Goal: Task Accomplishment & Management: Manage account settings

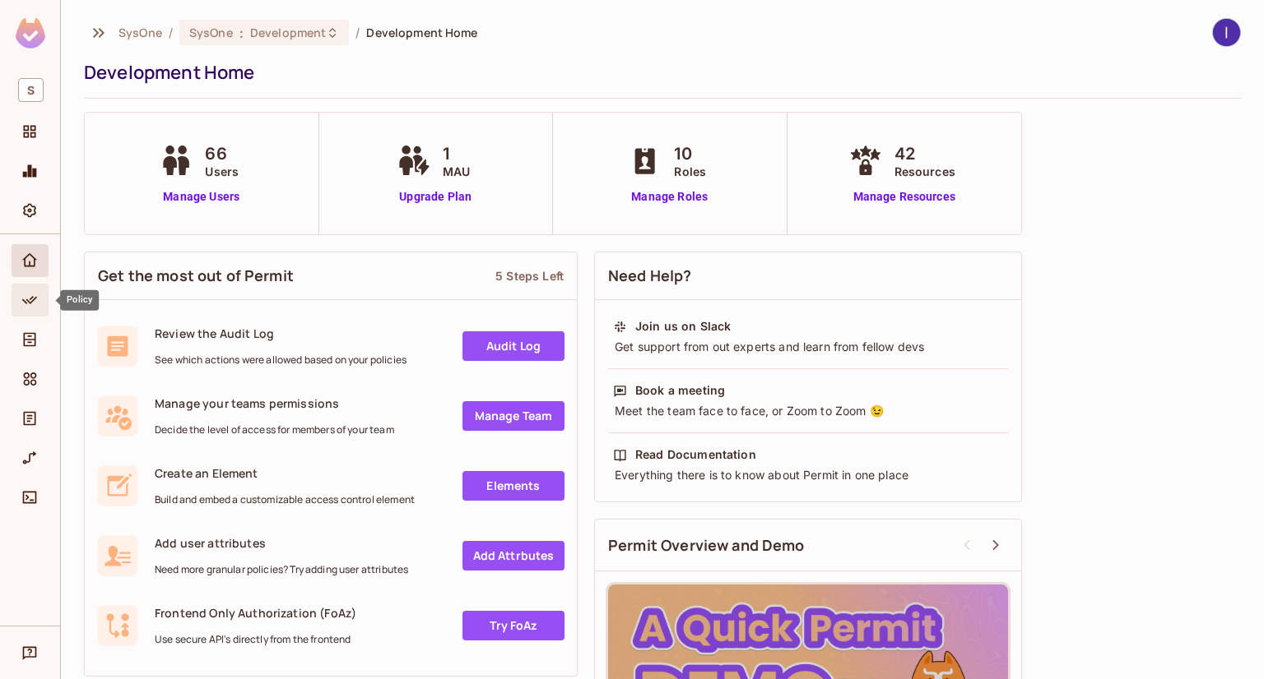
click at [30, 292] on icon "Policy" at bounding box center [29, 300] width 16 height 16
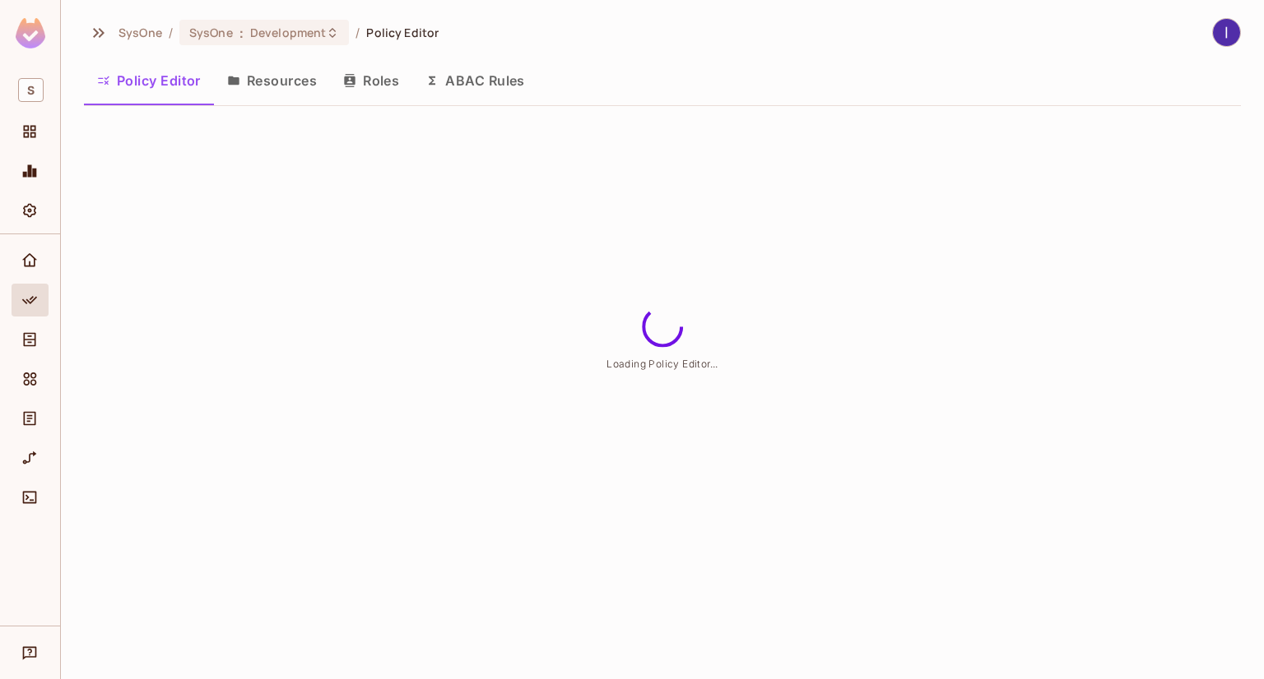
click at [489, 81] on button "ABAC Rules" at bounding box center [475, 80] width 126 height 41
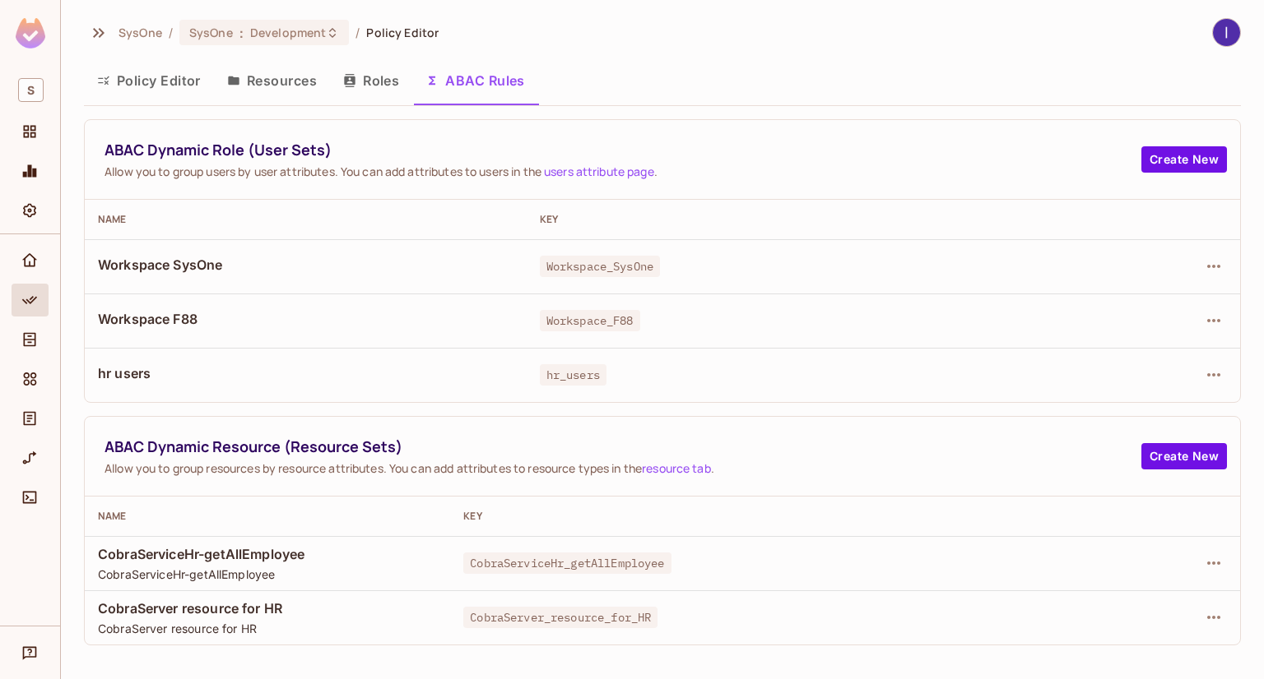
click at [1199, 370] on div at bounding box center [1145, 375] width 162 height 26
click at [1204, 370] on icon "button" at bounding box center [1214, 375] width 20 height 20
click at [1027, 392] on ul "Edit Dynamic Role (User Set) Delete Dynamic Role (User Set)" at bounding box center [1093, 431] width 239 height 86
click at [1027, 406] on div "Edit Dynamic Role (User Set)" at bounding box center [1100, 413] width 161 height 16
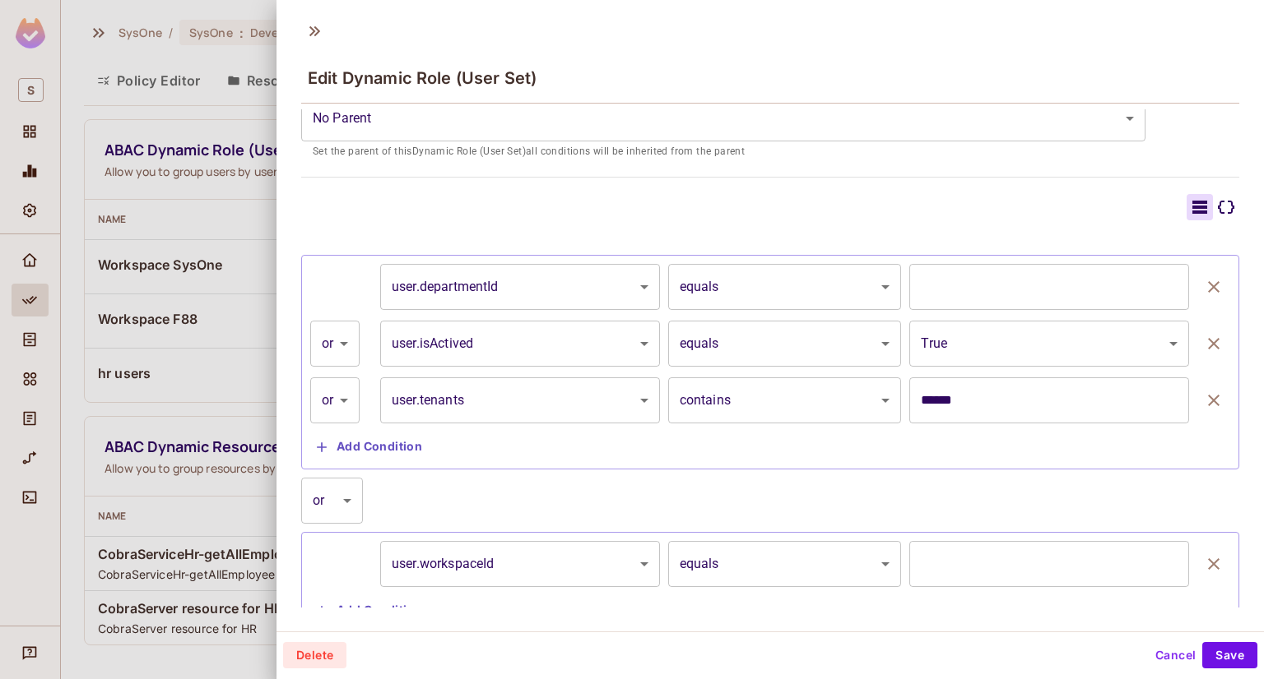
scroll to position [374, 0]
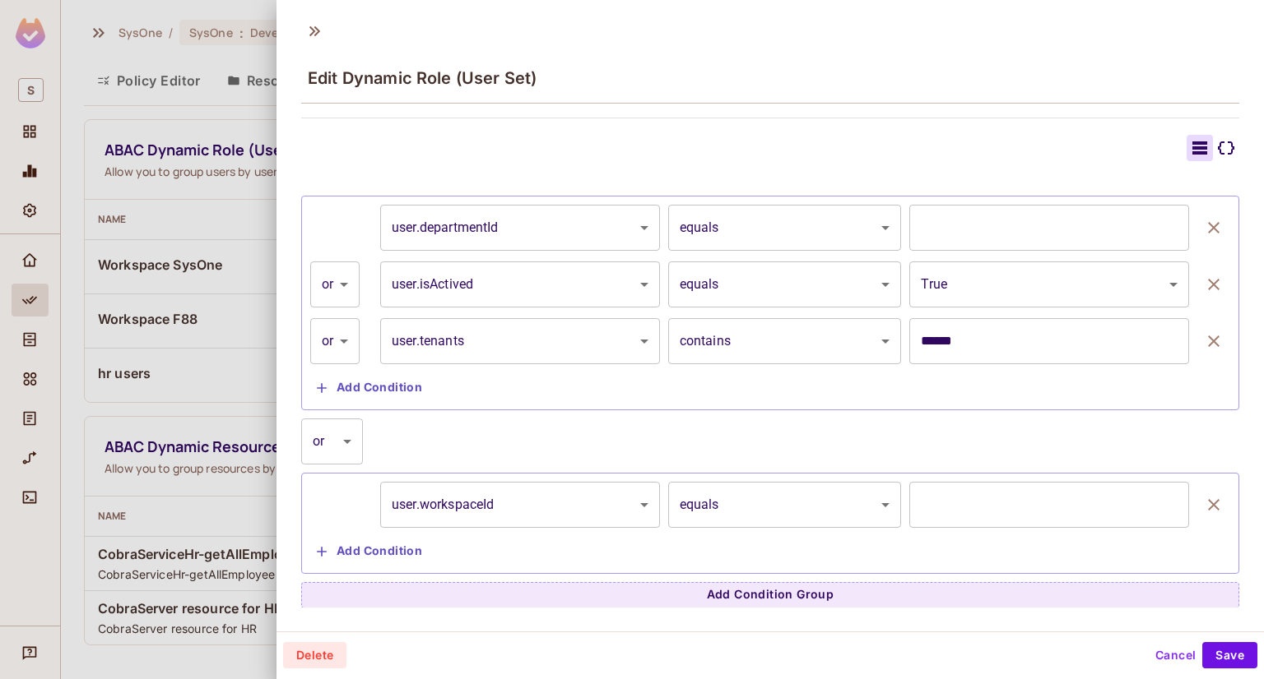
click at [1204, 279] on icon "button" at bounding box center [1214, 285] width 20 height 20
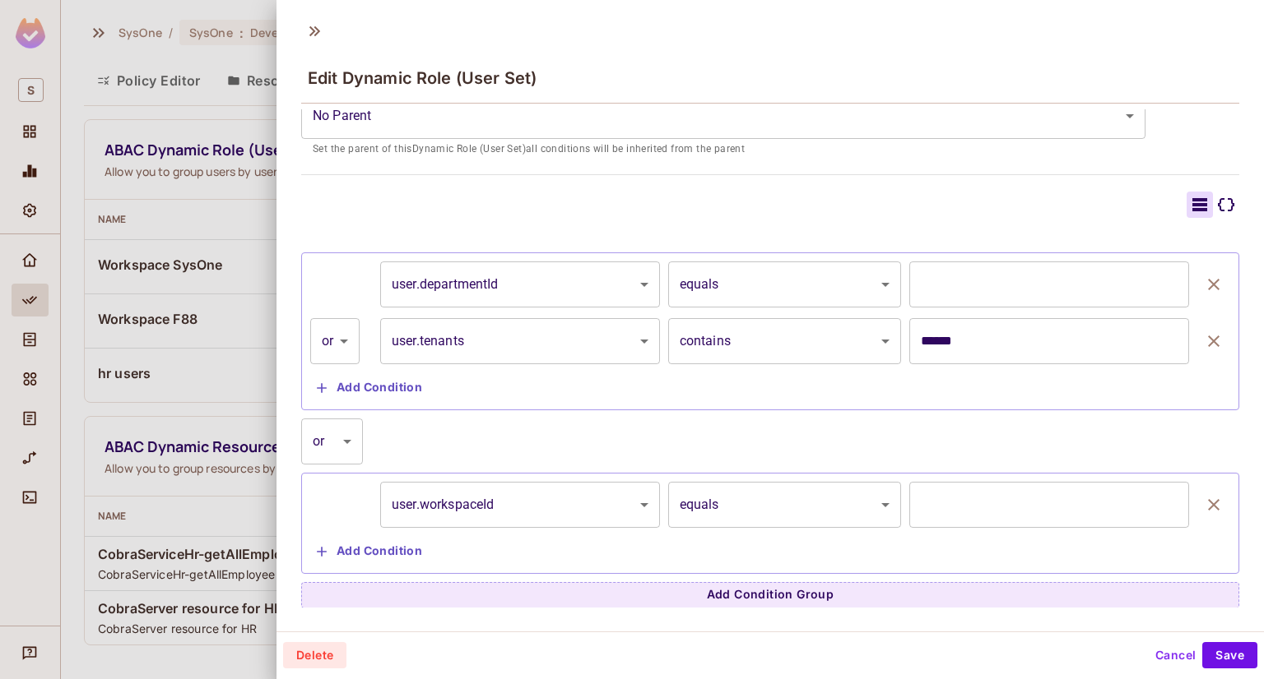
click at [1208, 342] on icon "button" at bounding box center [1214, 342] width 12 height 12
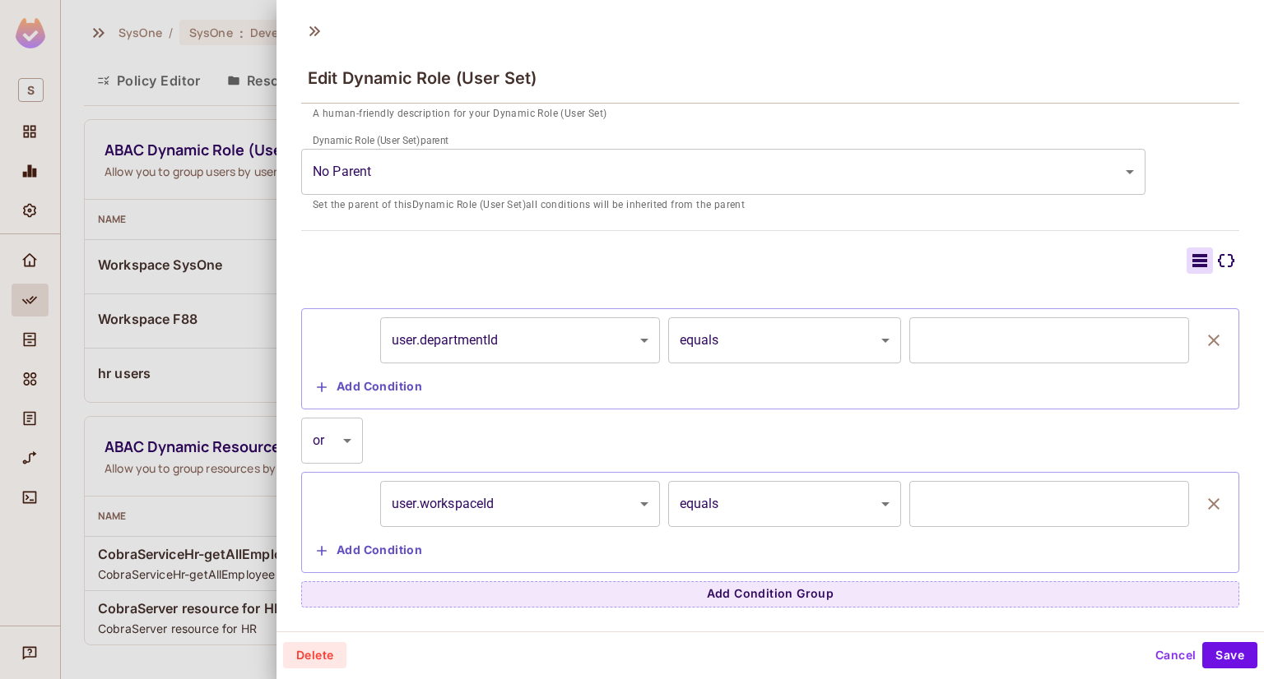
scroll to position [260, 0]
click at [1204, 500] on icon "button" at bounding box center [1214, 506] width 20 height 20
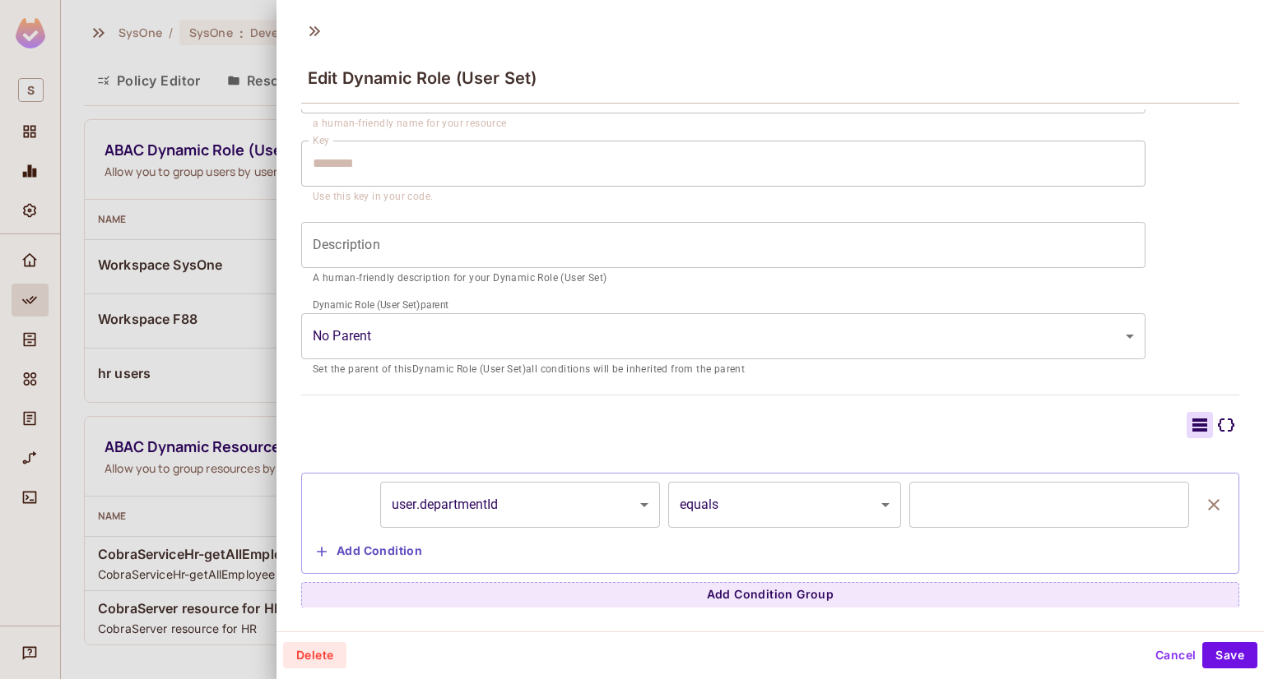
scroll to position [2, 0]
click at [395, 550] on button "Add Condition" at bounding box center [369, 550] width 118 height 26
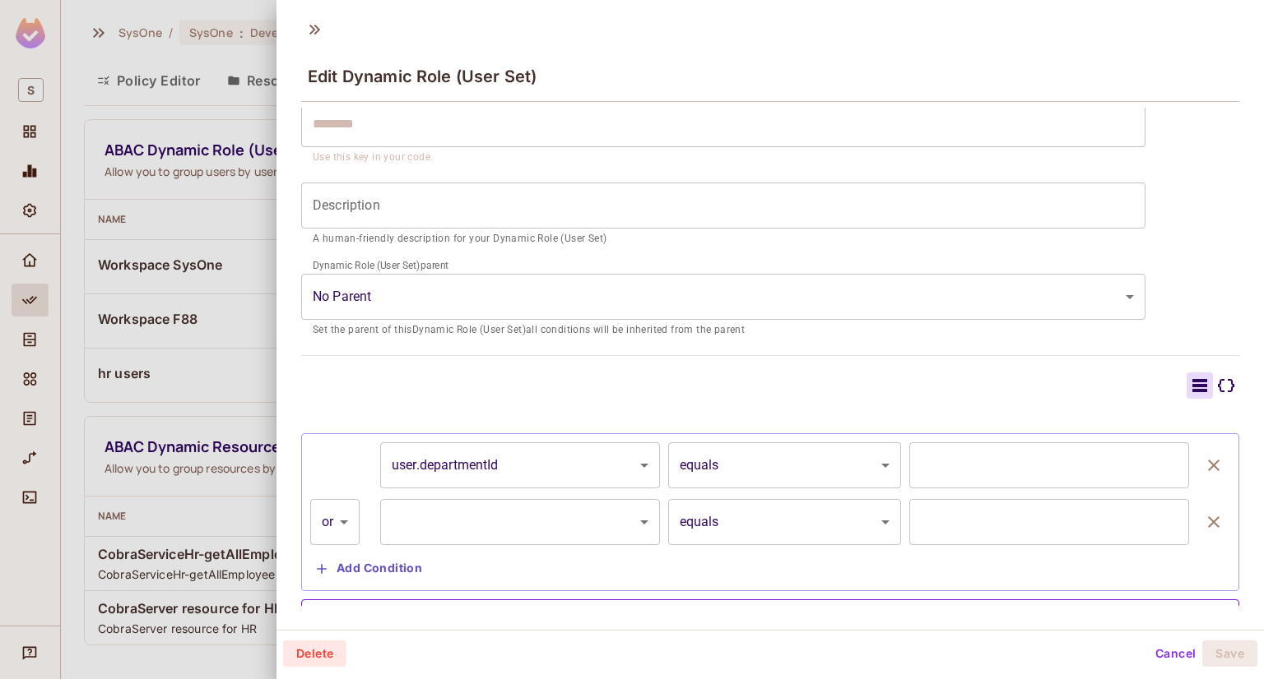
scroll to position [154, 0]
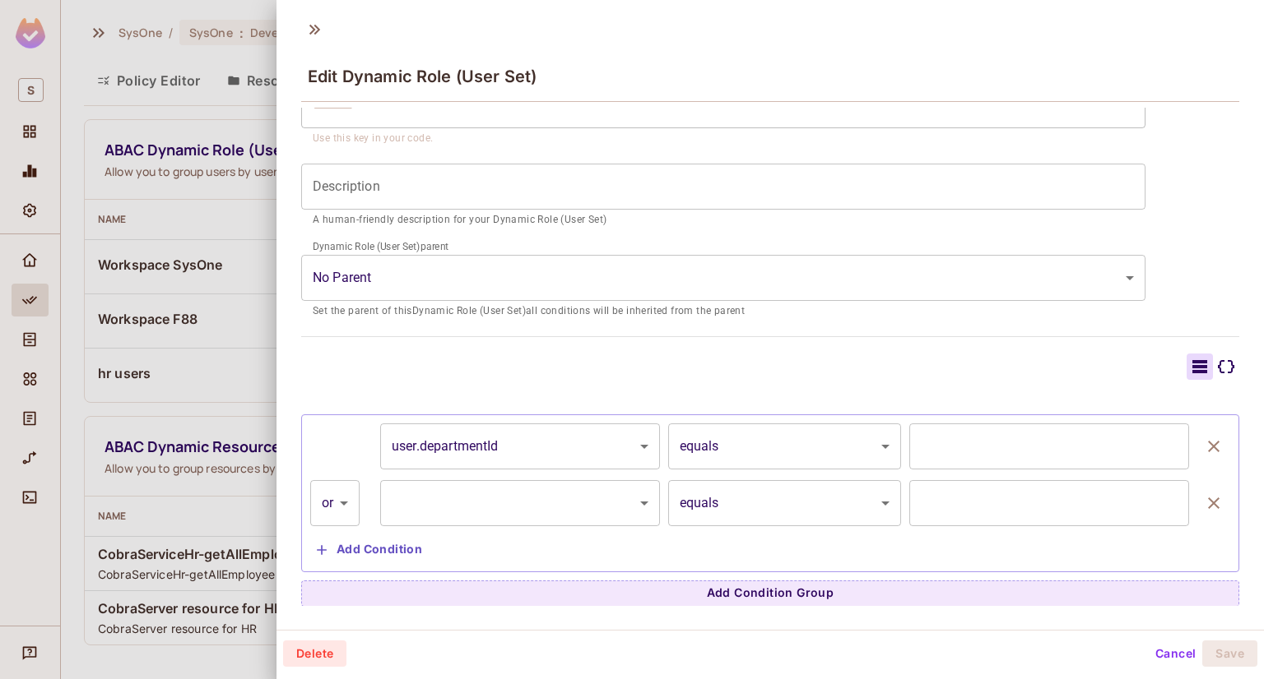
click at [342, 504] on body "S SysOne / SysOne : Development / Policy Editor Policy Editor Resources Roles A…" at bounding box center [632, 339] width 1264 height 679
click at [420, 387] on div at bounding box center [632, 339] width 1264 height 679
click at [1216, 369] on icon at bounding box center [1226, 367] width 20 height 20
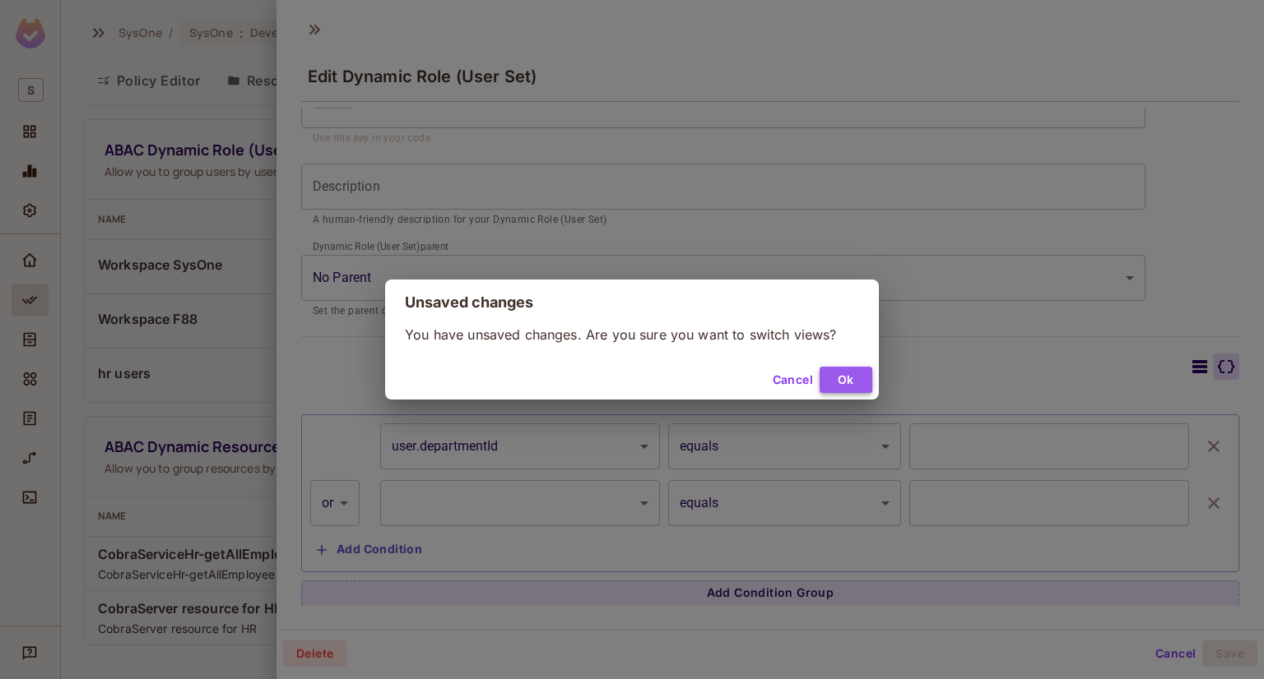
click at [838, 381] on button "Ok" at bounding box center [845, 380] width 53 height 26
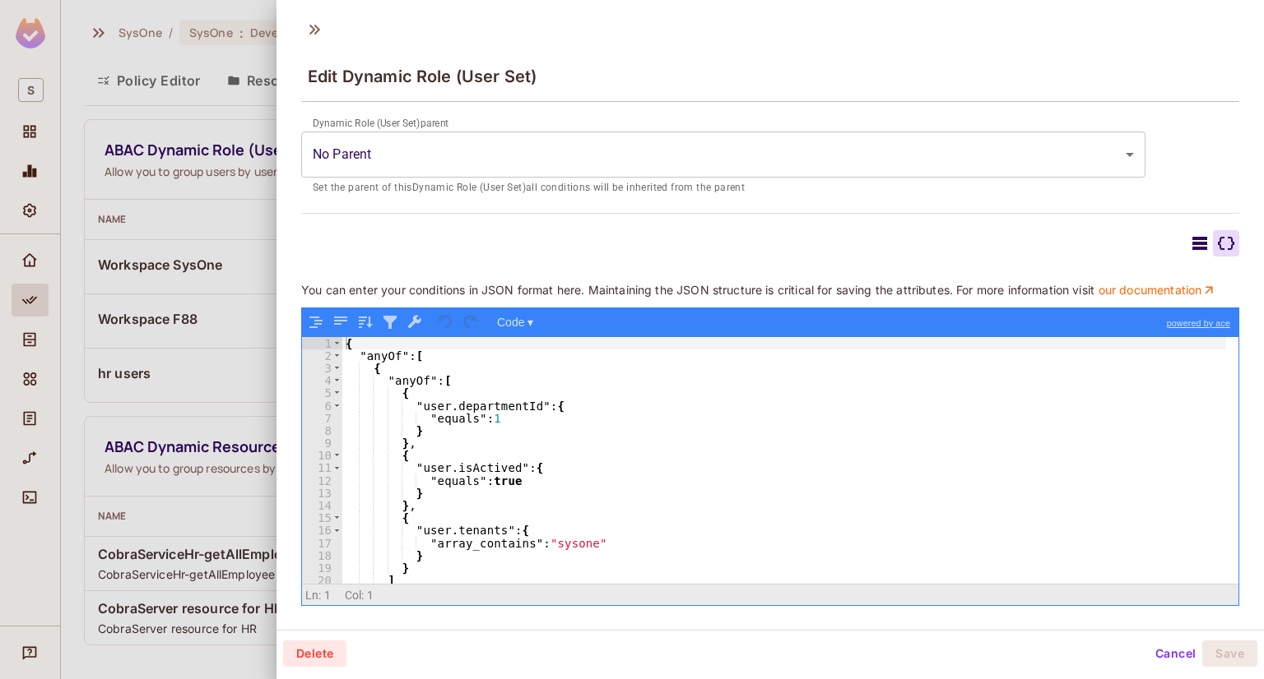
scroll to position [153, 0]
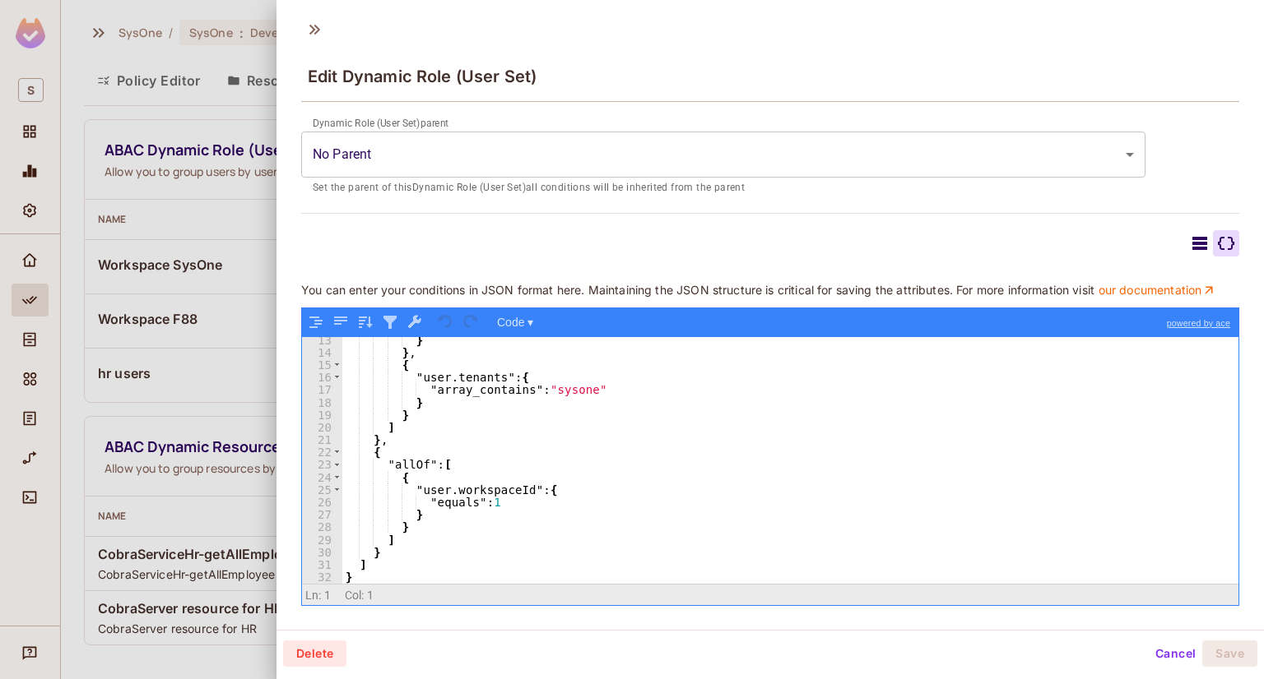
click at [476, 386] on div "} } , { "user.tenants" : { "array_contains" : "sysone" } } ] } , { "allOf" : [ …" at bounding box center [784, 469] width 884 height 271
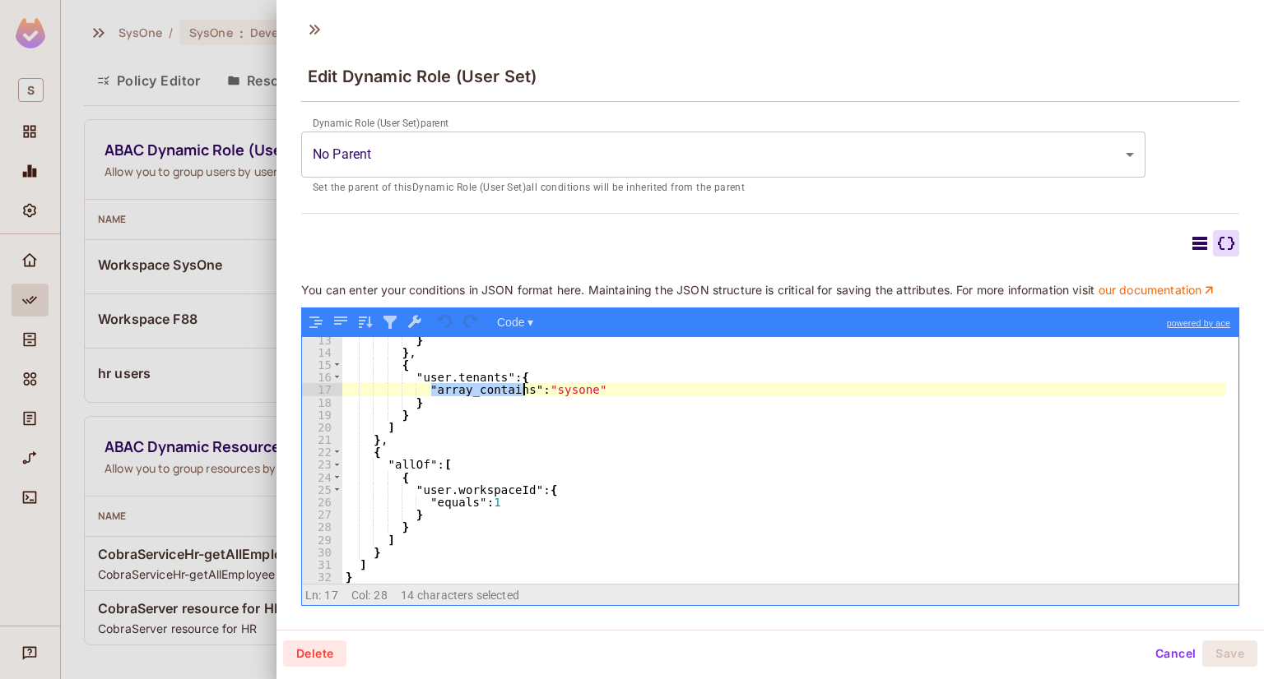
click at [487, 374] on div "} } , { "user.tenants" : { "array_contains" : "sysone" } } ] } , { "allOf" : [ …" at bounding box center [784, 469] width 884 height 271
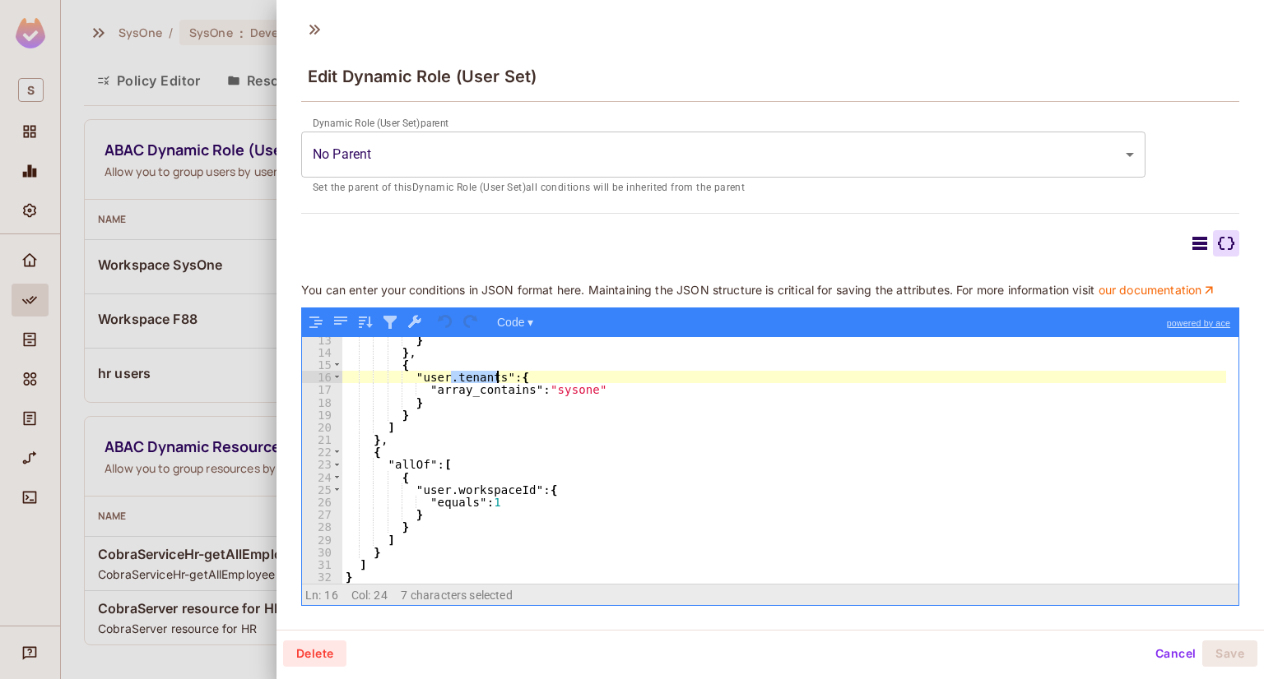
click at [493, 374] on div "} } , { "user.tenants" : { "array_contains" : "sysone" } } ] } , { "allOf" : [ …" at bounding box center [784, 460] width 884 height 247
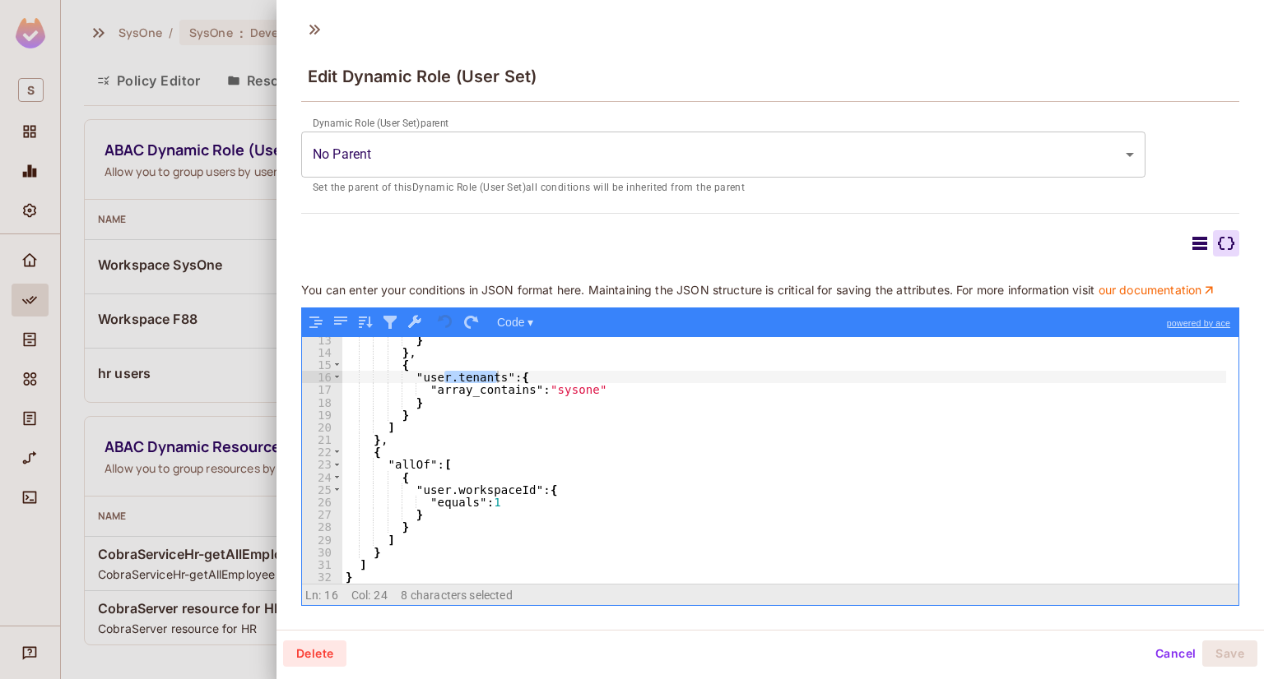
drag, startPoint x: 467, startPoint y: 374, endPoint x: 494, endPoint y: 381, distance: 27.1
click at [467, 374] on div "} } , { "user.tenants" : { "array_contains" : "sysone" } } ] } , { "allOf" : [ …" at bounding box center [784, 460] width 884 height 247
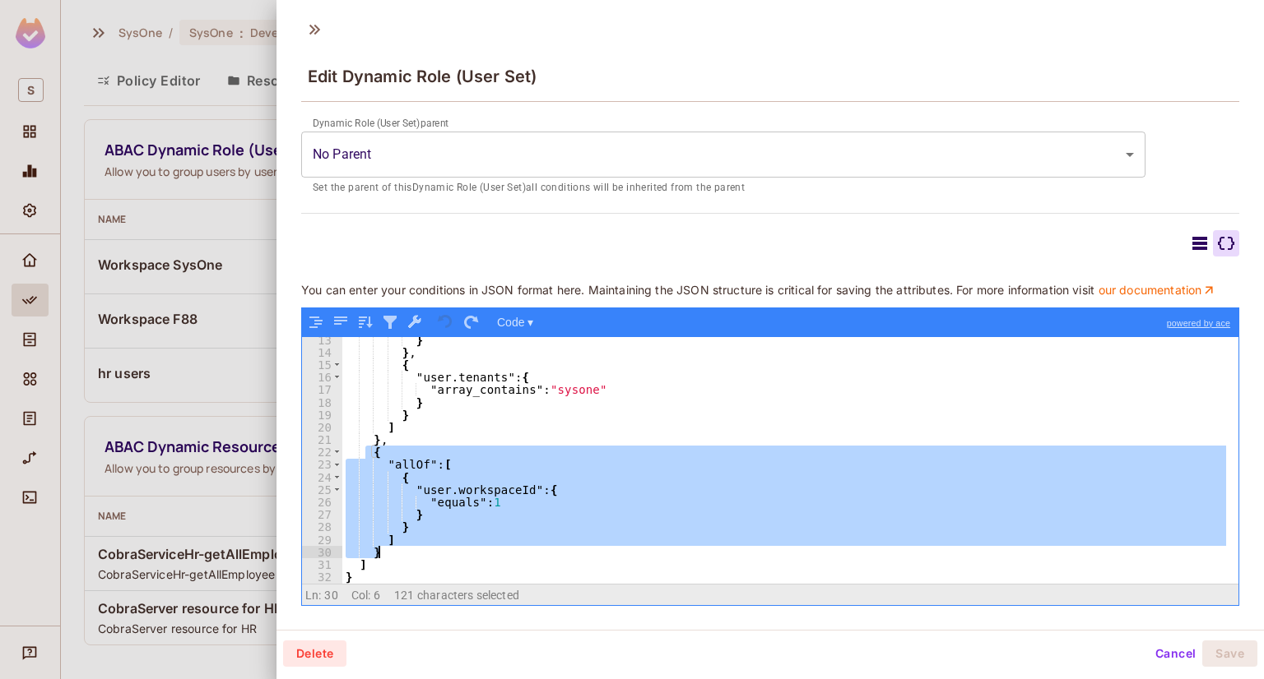
drag, startPoint x: 365, startPoint y: 449, endPoint x: 414, endPoint y: 548, distance: 110.0
click at [414, 548] on div "} } , { "user.tenants" : { "array_contains" : "sysone" } } ] } , { "allOf" : [ …" at bounding box center [784, 469] width 884 height 271
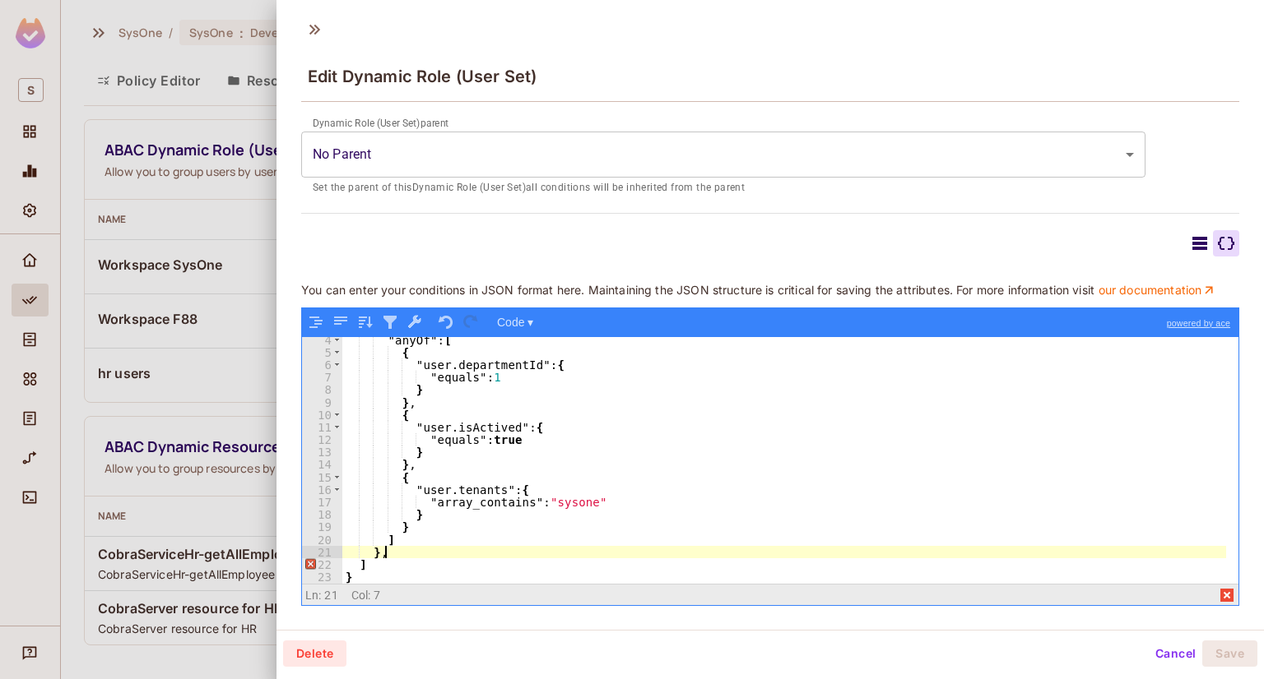
scroll to position [40, 0]
click at [1190, 234] on icon at bounding box center [1200, 244] width 20 height 20
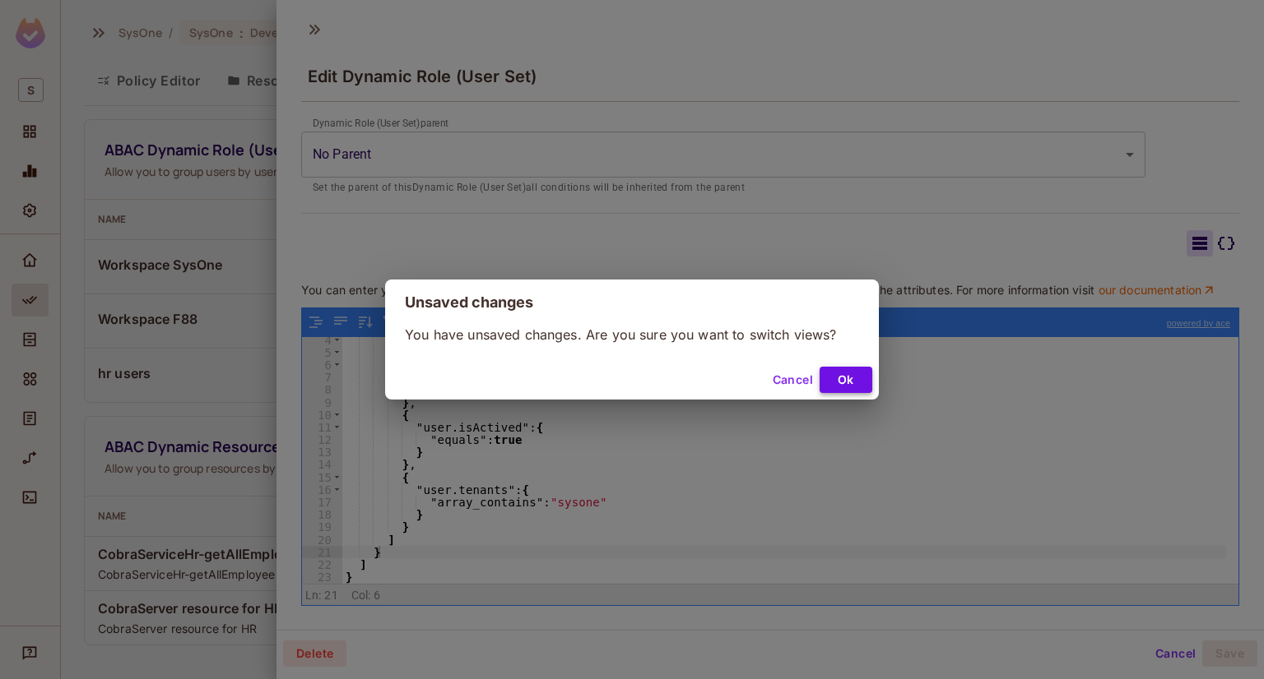
click at [857, 392] on button "Ok" at bounding box center [845, 380] width 53 height 26
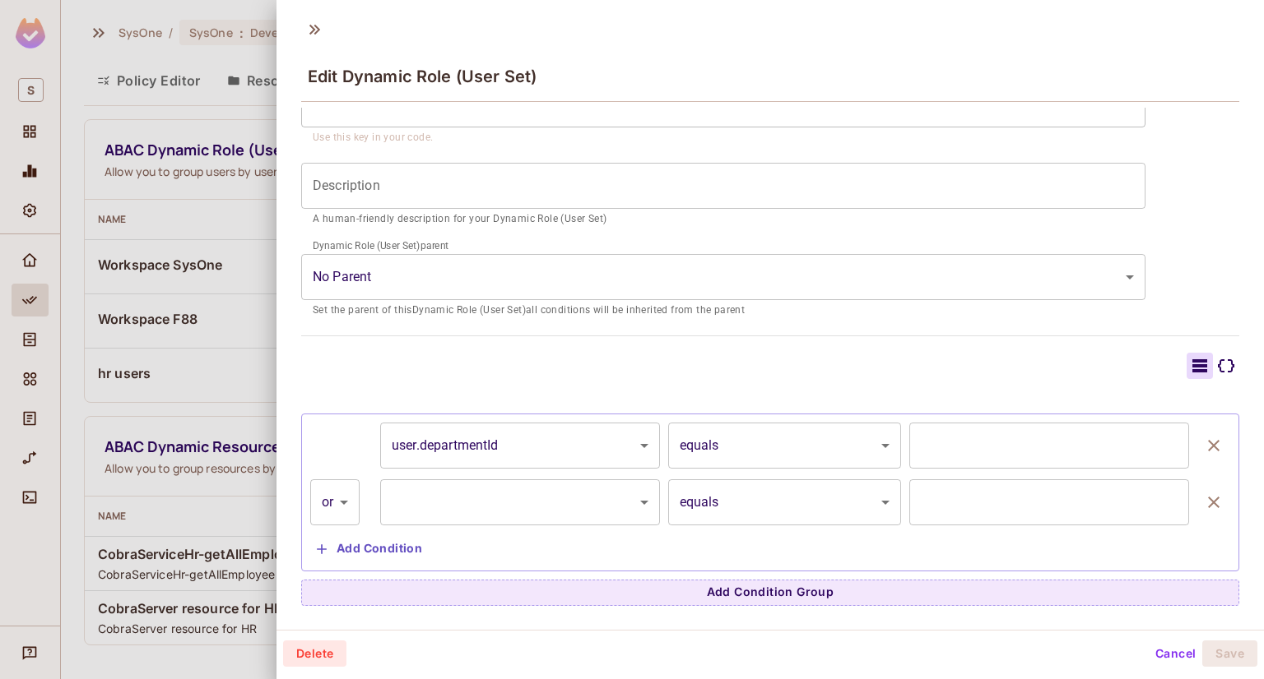
scroll to position [154, 0]
click at [584, 501] on body "S SysOne / SysOne : Development / Policy Editor Policy Editor Resources Roles A…" at bounding box center [632, 339] width 1264 height 679
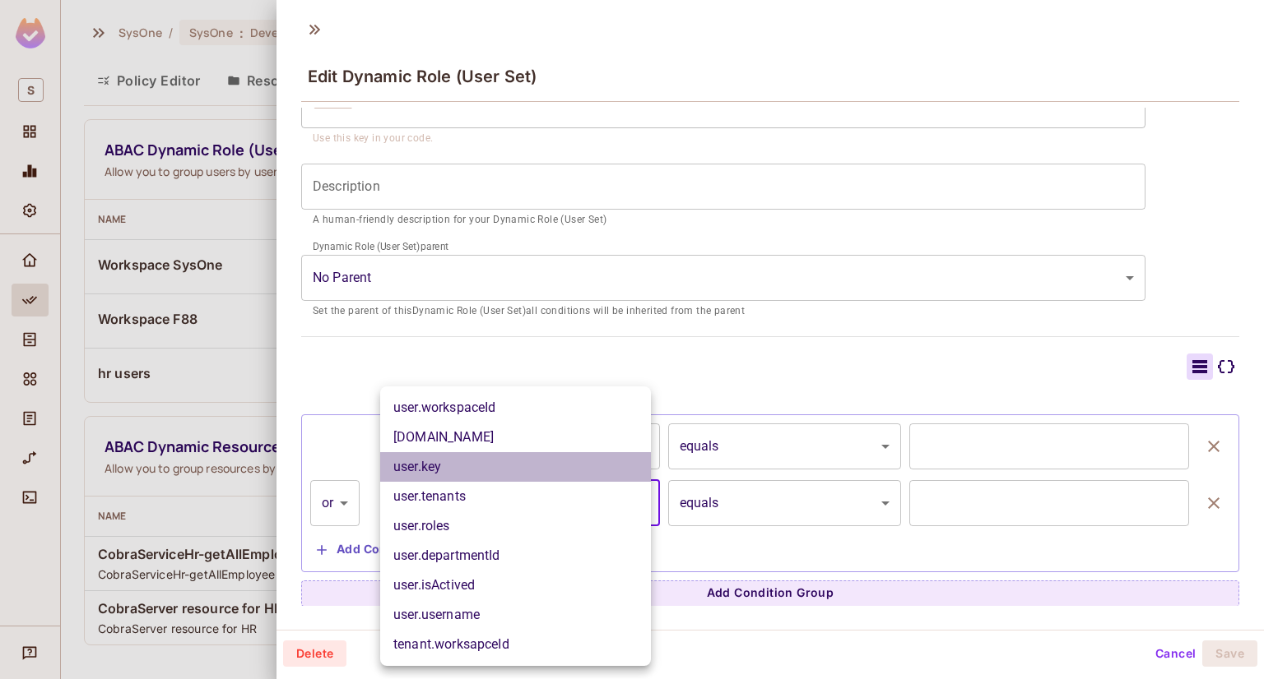
click at [500, 466] on li "user.key" at bounding box center [515, 467] width 271 height 30
type input "********"
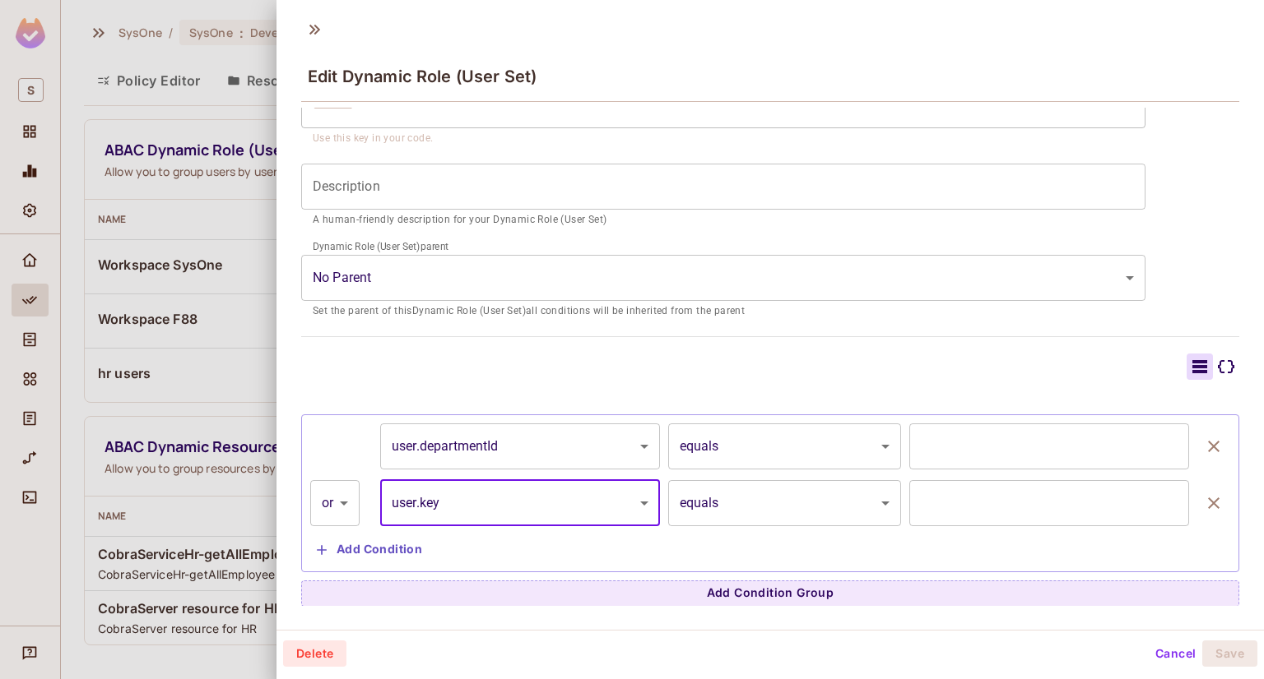
click at [1064, 488] on input "text" at bounding box center [1049, 503] width 280 height 46
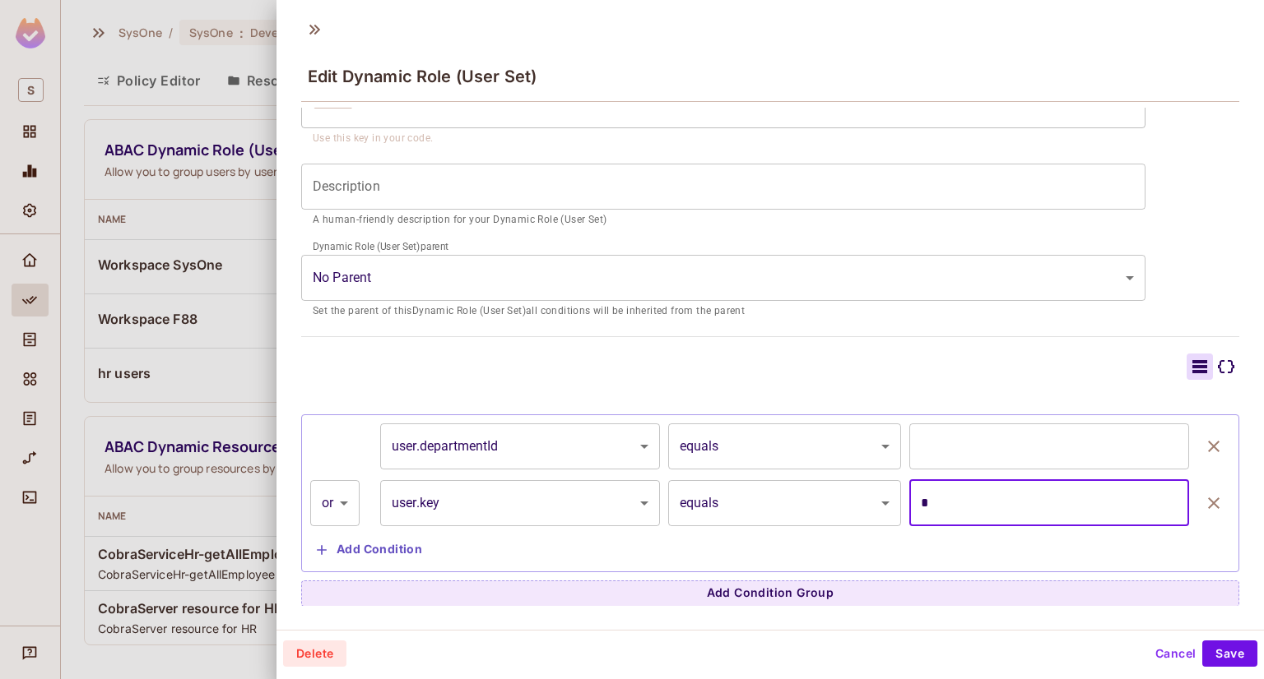
type input "*"
click at [1213, 376] on div at bounding box center [1226, 367] width 26 height 26
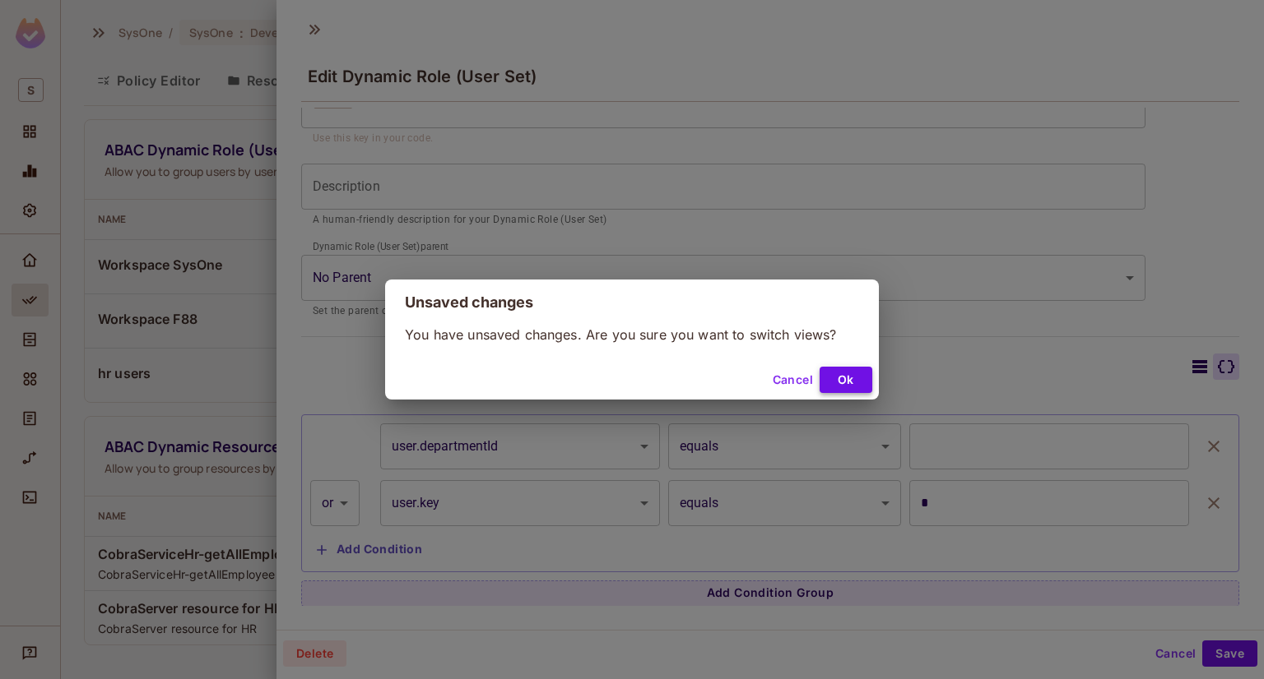
click at [842, 380] on button "Ok" at bounding box center [845, 380] width 53 height 26
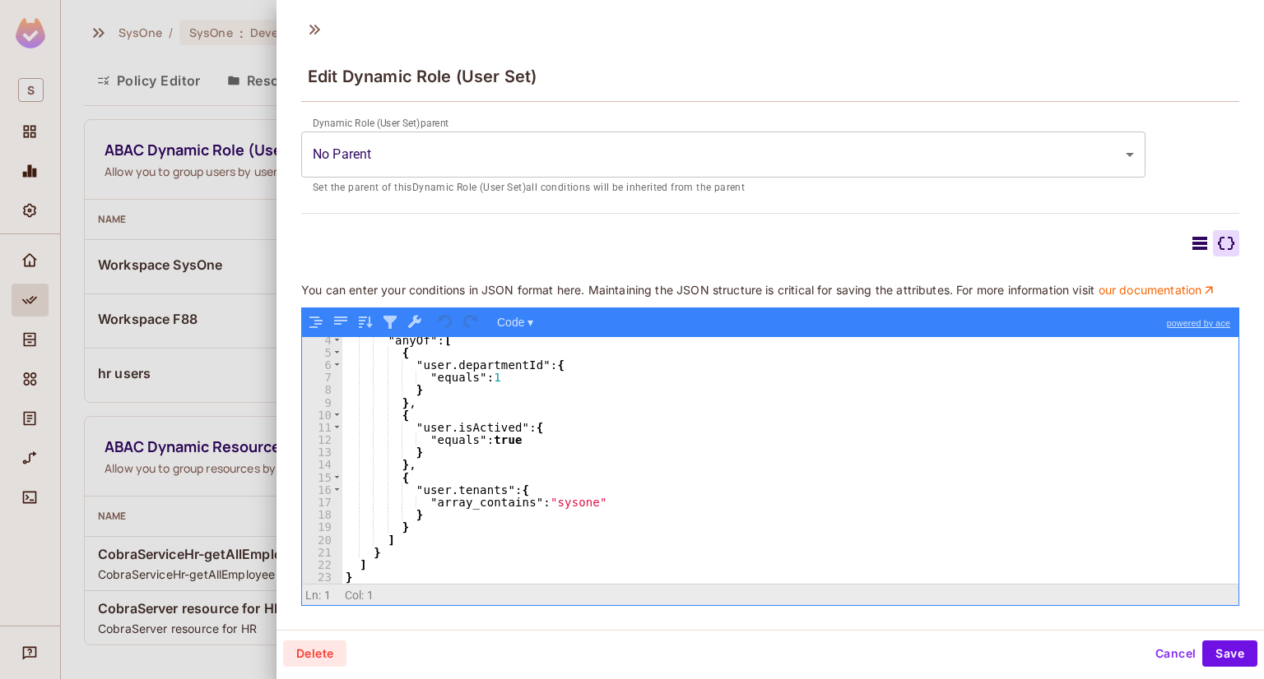
scroll to position [40, 0]
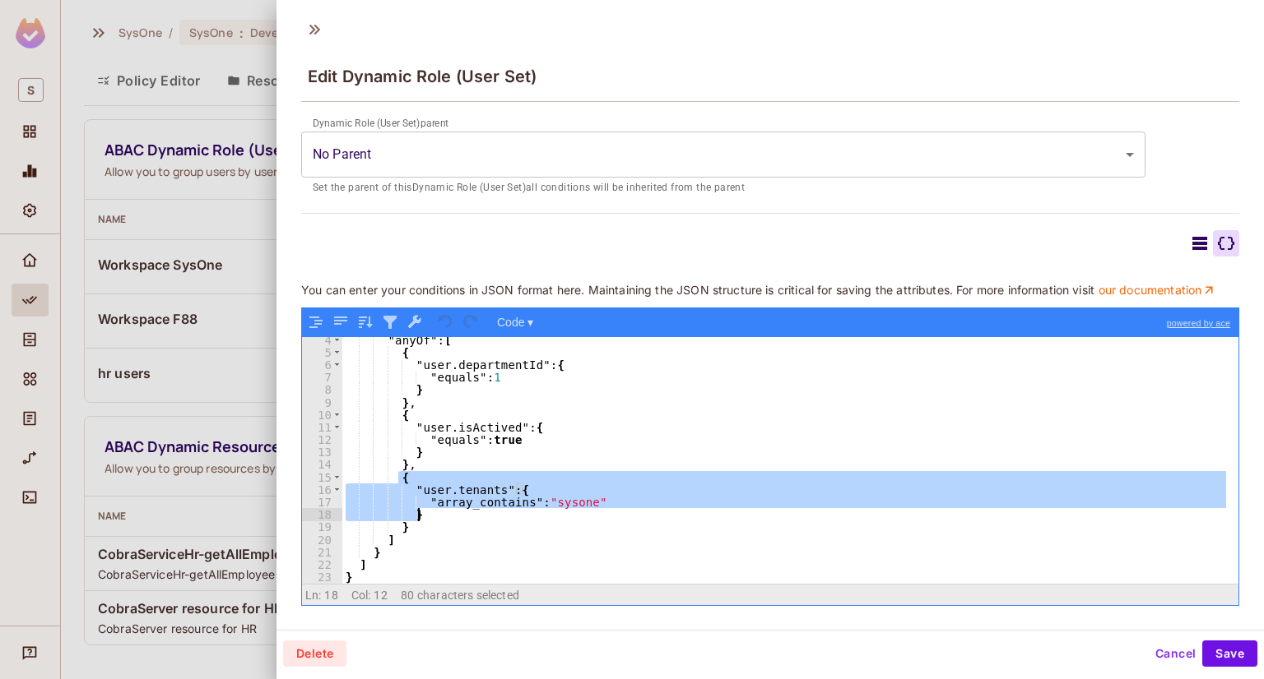
drag, startPoint x: 396, startPoint y: 479, endPoint x: 429, endPoint y: 511, distance: 46.5
click at [429, 511] on div ""anyOf" : [ { "user.departmentId" : { "equals" : 1 } } , { "user.isActived" : {…" at bounding box center [784, 469] width 884 height 271
click at [515, 485] on div ""anyOf" : [ { "user.departmentId" : { "equals" : 1 } } , { "user.isActived" : {…" at bounding box center [784, 460] width 884 height 247
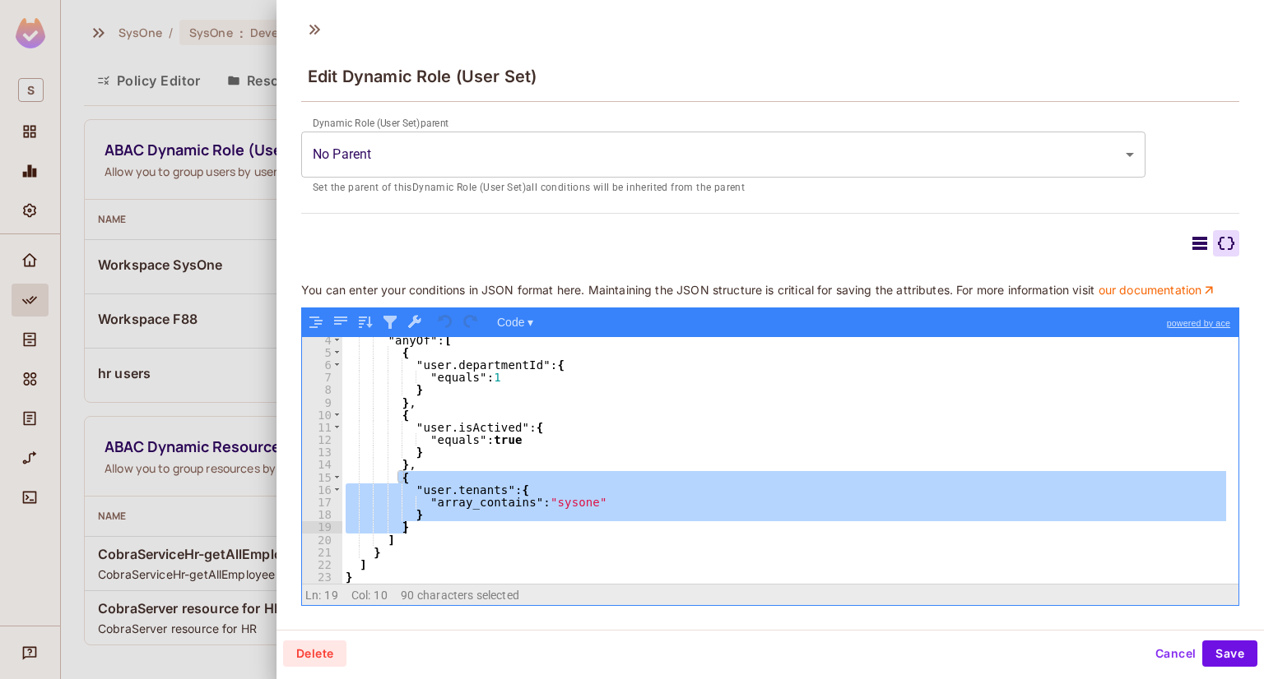
drag, startPoint x: 400, startPoint y: 480, endPoint x: 415, endPoint y: 524, distance: 46.8
click at [415, 524] on div ""anyOf" : [ { "user.departmentId" : { "equals" : 1 } } , { "user.isActived" : {…" at bounding box center [784, 469] width 884 height 271
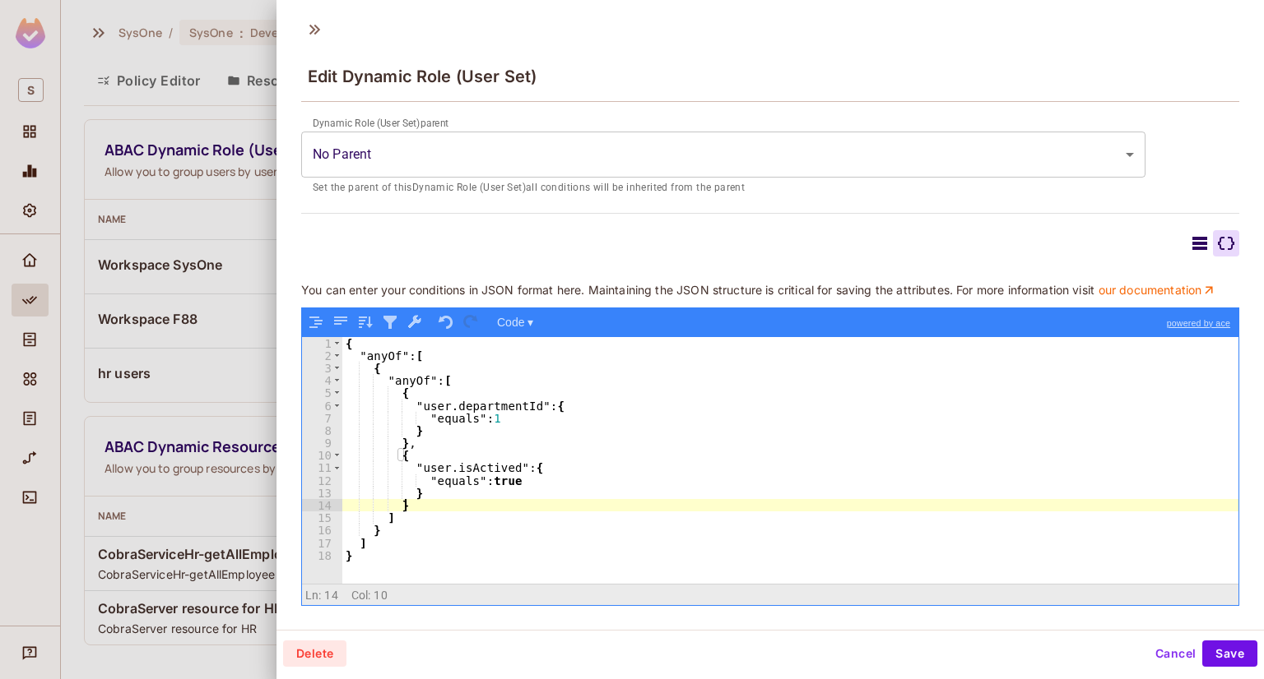
click at [475, 464] on div "{ "anyOf" : [ { "anyOf" : [ { "user.departmentId" : { "equals" : 1 } } , { "use…" at bounding box center [790, 472] width 896 height 271
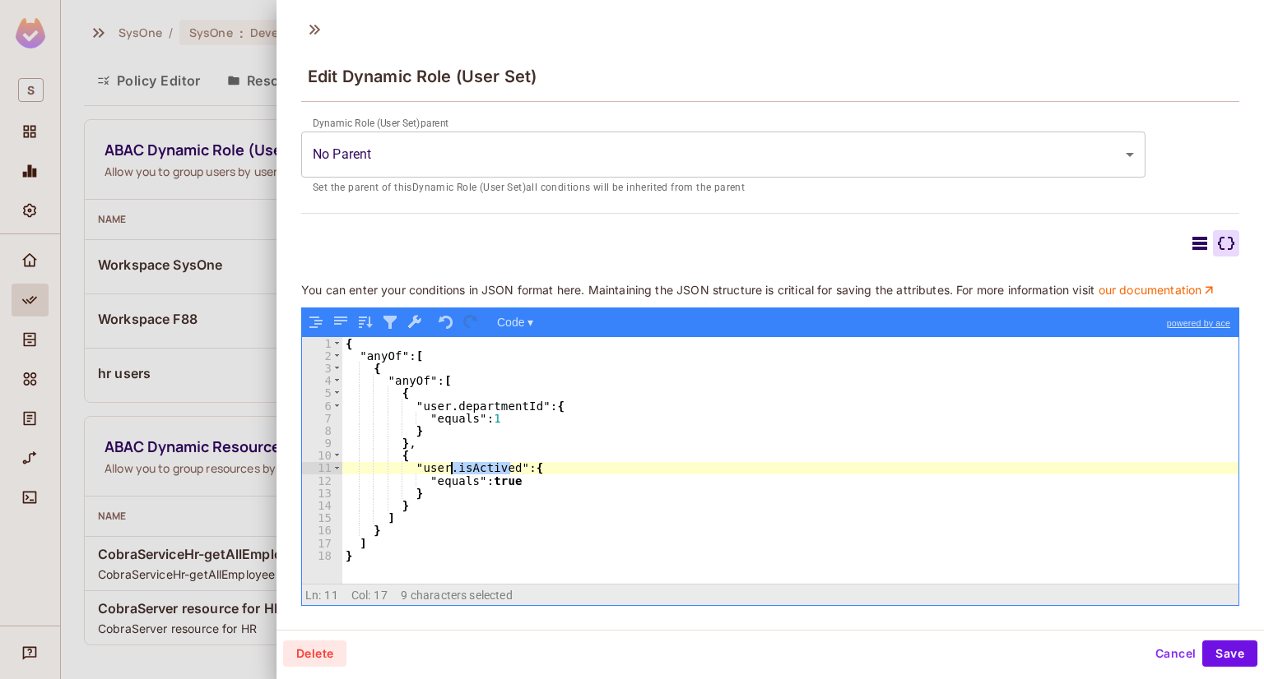
click at [475, 462] on div "{ "anyOf" : [ { "anyOf" : [ { "user.departmentId" : { "equals" : 1 } } , { "use…" at bounding box center [790, 472] width 896 height 271
click at [1227, 651] on button "Save" at bounding box center [1229, 654] width 55 height 26
